Goal: Information Seeking & Learning: Find specific page/section

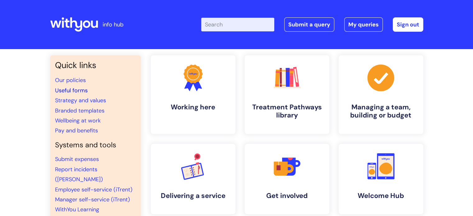
click at [74, 89] on link "Useful forms" at bounding box center [71, 90] width 33 height 7
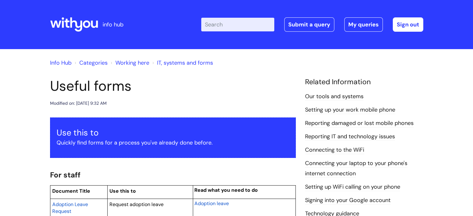
click at [216, 25] on input "Enter your search term here..." at bounding box center [237, 25] width 73 height 14
click at [216, 25] on input "r" at bounding box center [237, 25] width 73 height 14
type input "recruitment"
click button "Search" at bounding box center [0, 0] width 0 height 0
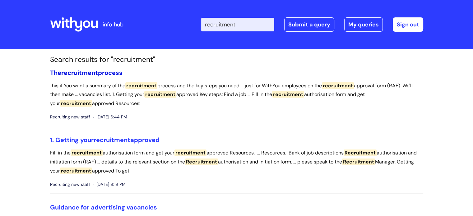
click at [98, 70] on span "recruitment" at bounding box center [79, 73] width 37 height 8
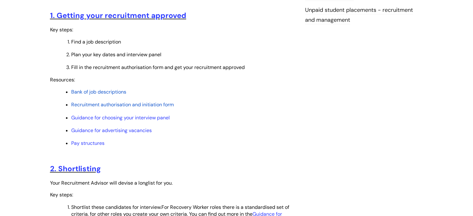
scroll to position [268, 0]
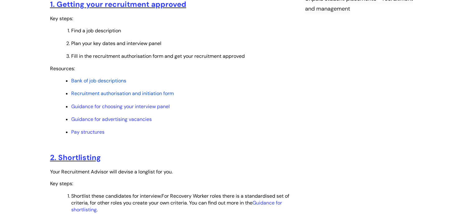
click at [105, 93] on span "Recruitment authorisation and initiation form" at bounding box center [122, 93] width 103 height 7
